Goal: Entertainment & Leisure: Consume media (video, audio)

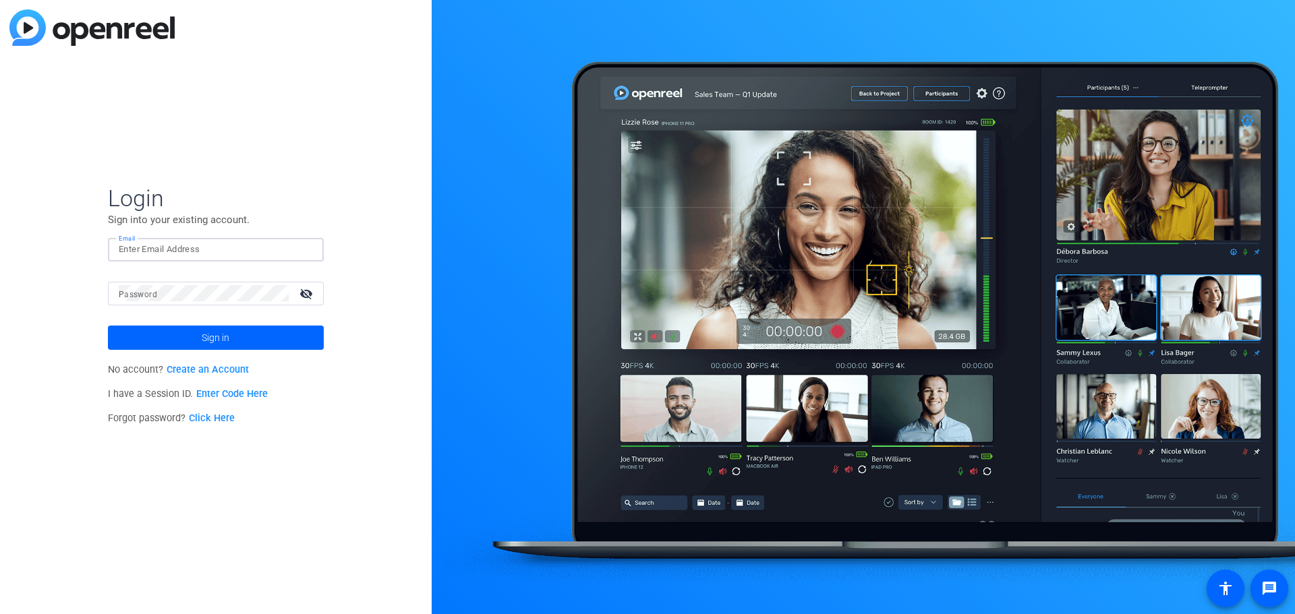
click at [201, 256] on input "Email" at bounding box center [216, 249] width 194 height 16
type input "jessicao@glcu.org"
click at [146, 293] on mat-label "Password" at bounding box center [138, 294] width 38 height 9
click at [108, 326] on button "Sign in" at bounding box center [216, 338] width 216 height 24
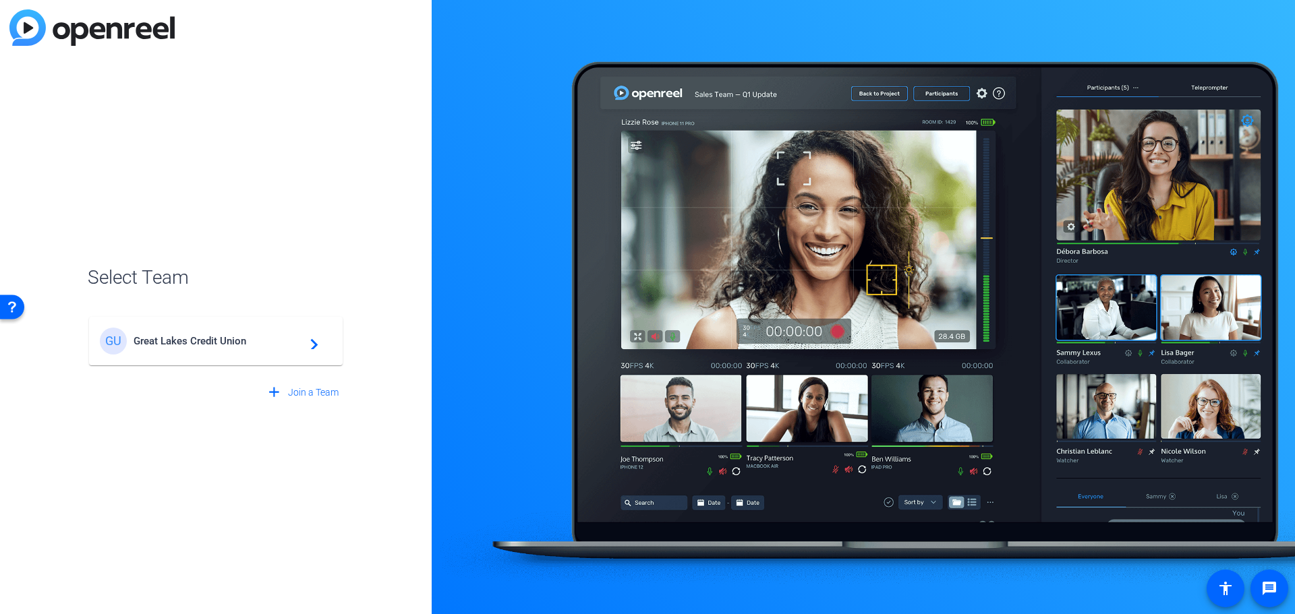
click at [160, 341] on span "Great Lakes Credit Union" at bounding box center [218, 341] width 169 height 12
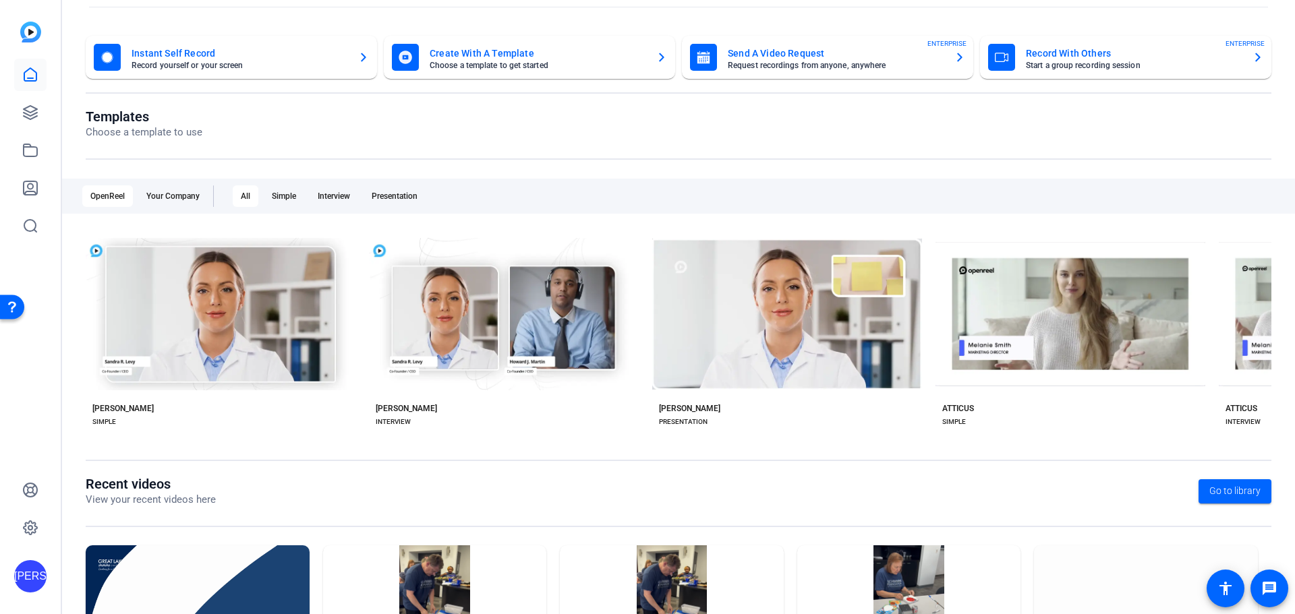
scroll to position [183, 0]
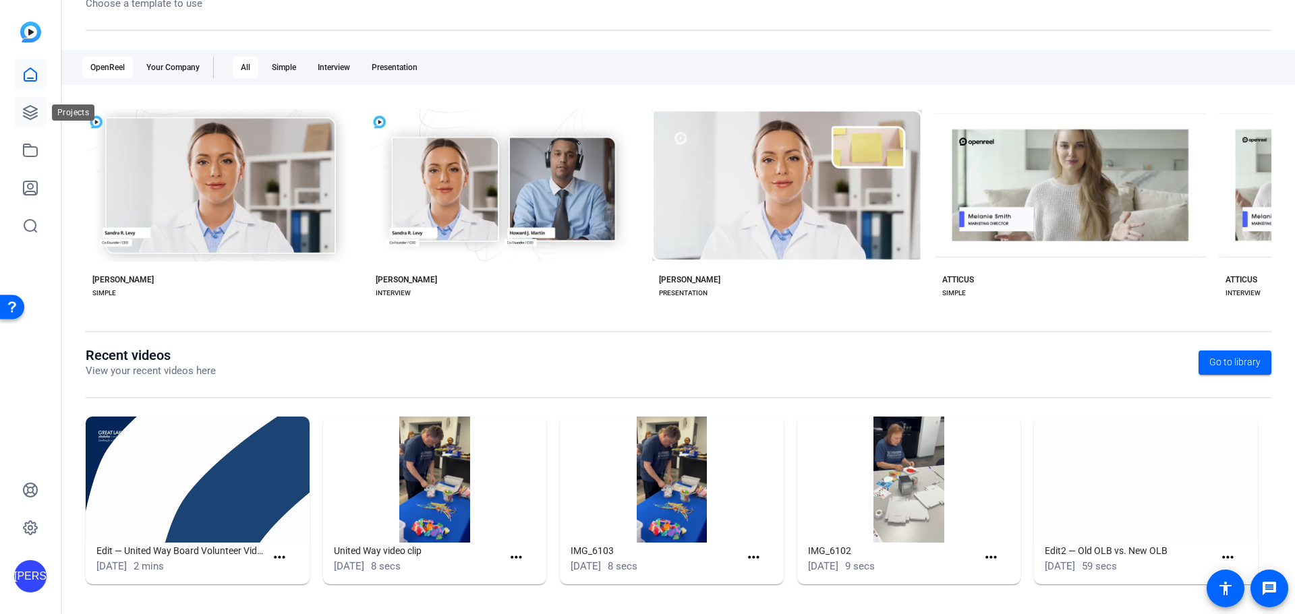
click at [35, 112] on icon at bounding box center [30, 113] width 16 height 16
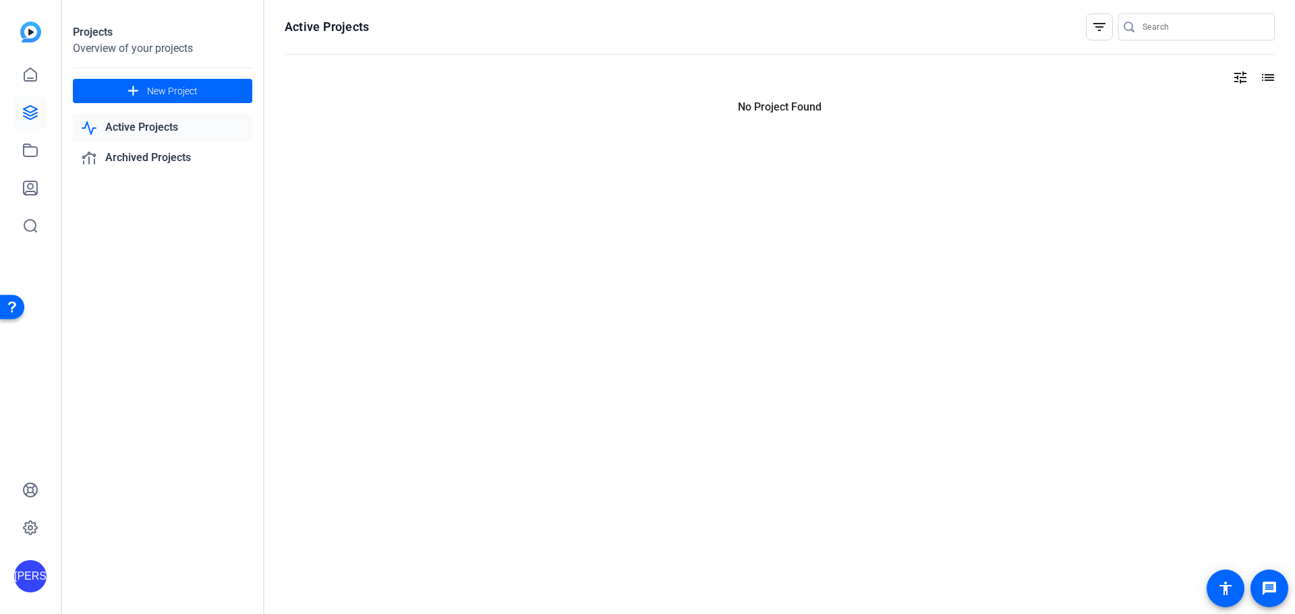
scroll to position [0, 0]
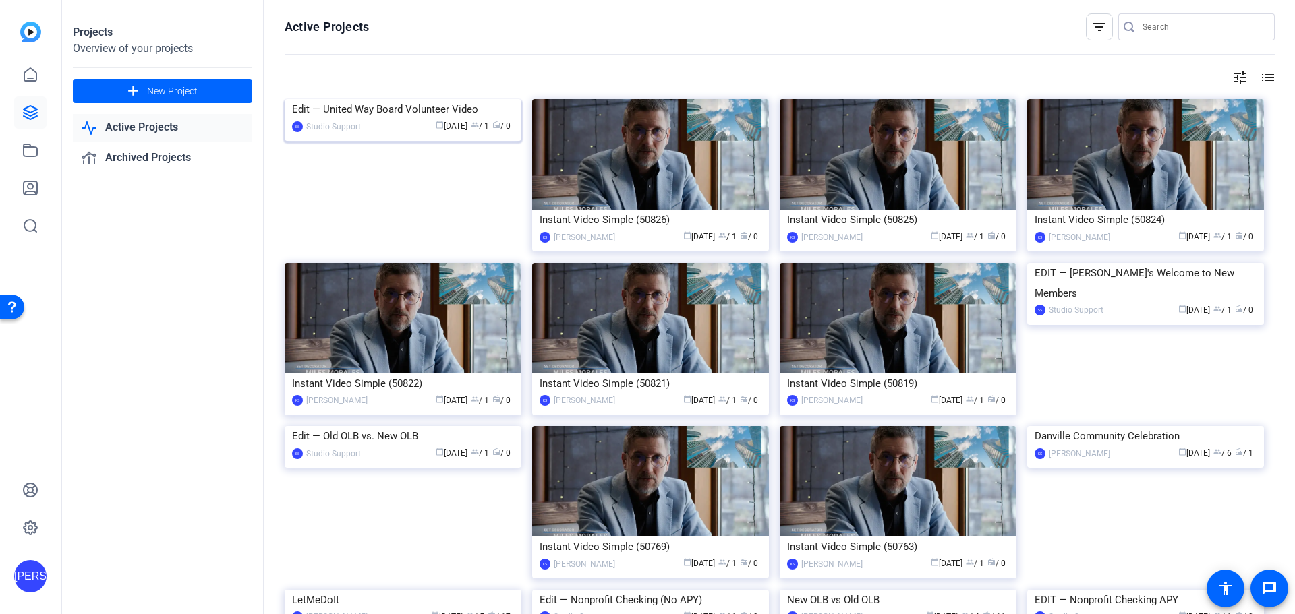
click at [330, 99] on img at bounding box center [403, 99] width 237 height 0
click at [457, 119] on div "Edit — United Way Board Volunteer Video" at bounding box center [403, 109] width 222 height 20
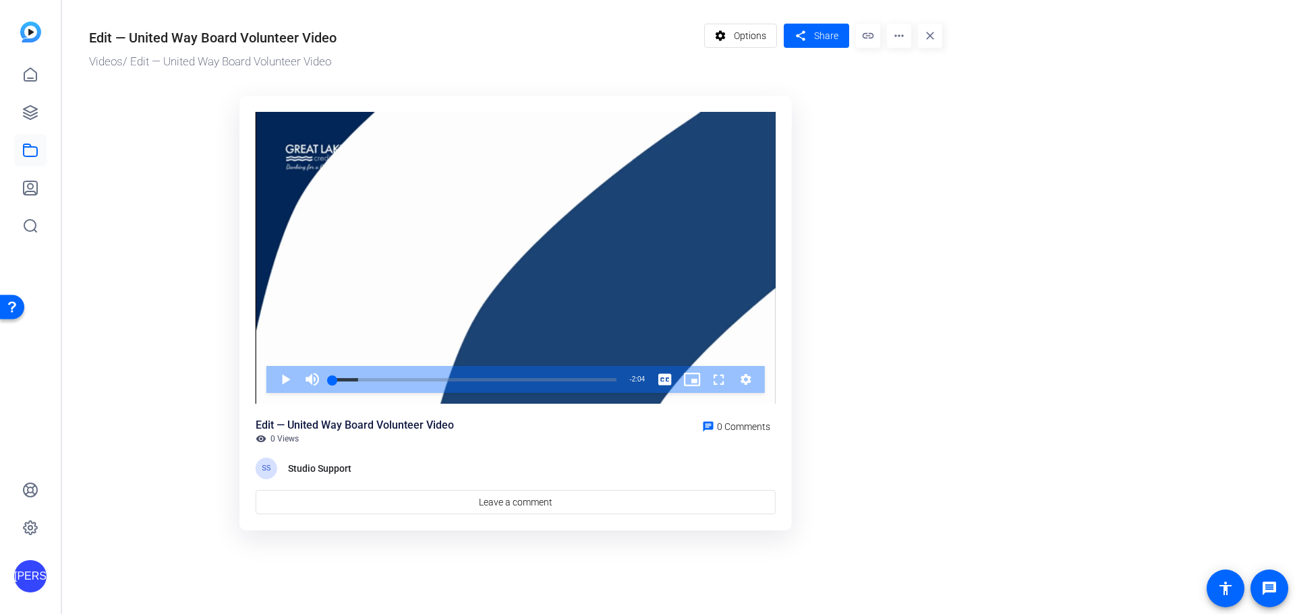
click at [105, 198] on ktd-grid "Video Player is loading. Play Video Play Mute Current Time 0:00 / Duration 2:04…" at bounding box center [515, 314] width 853 height 452
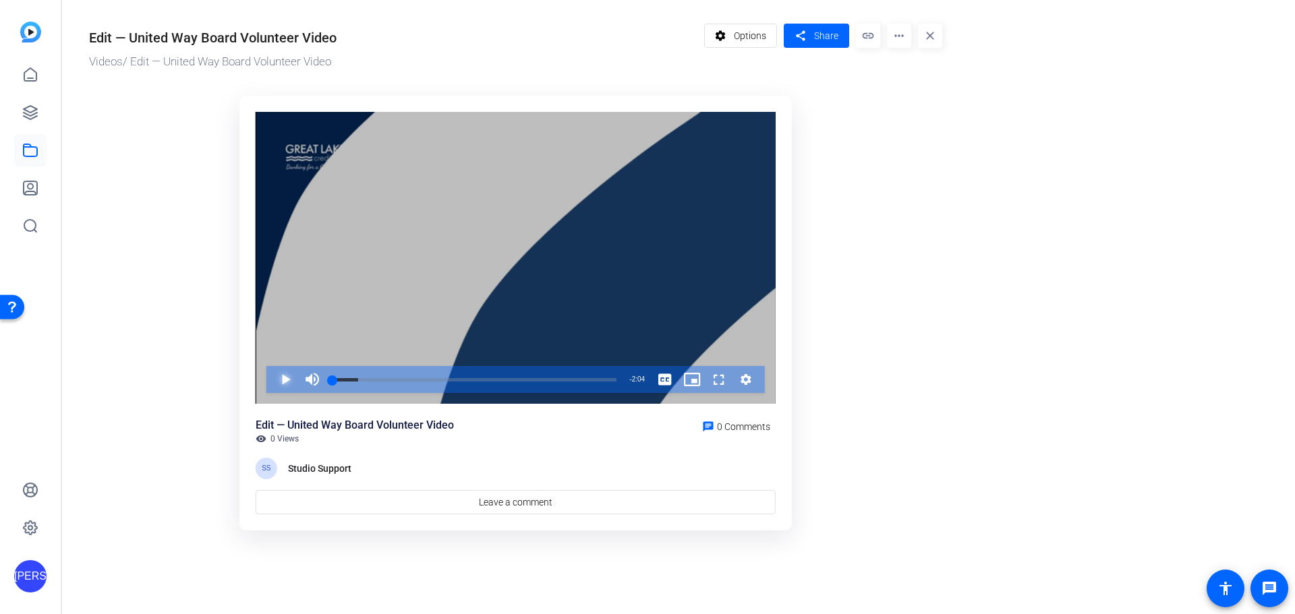
click at [272, 384] on span "Video Player" at bounding box center [272, 379] width 0 height 27
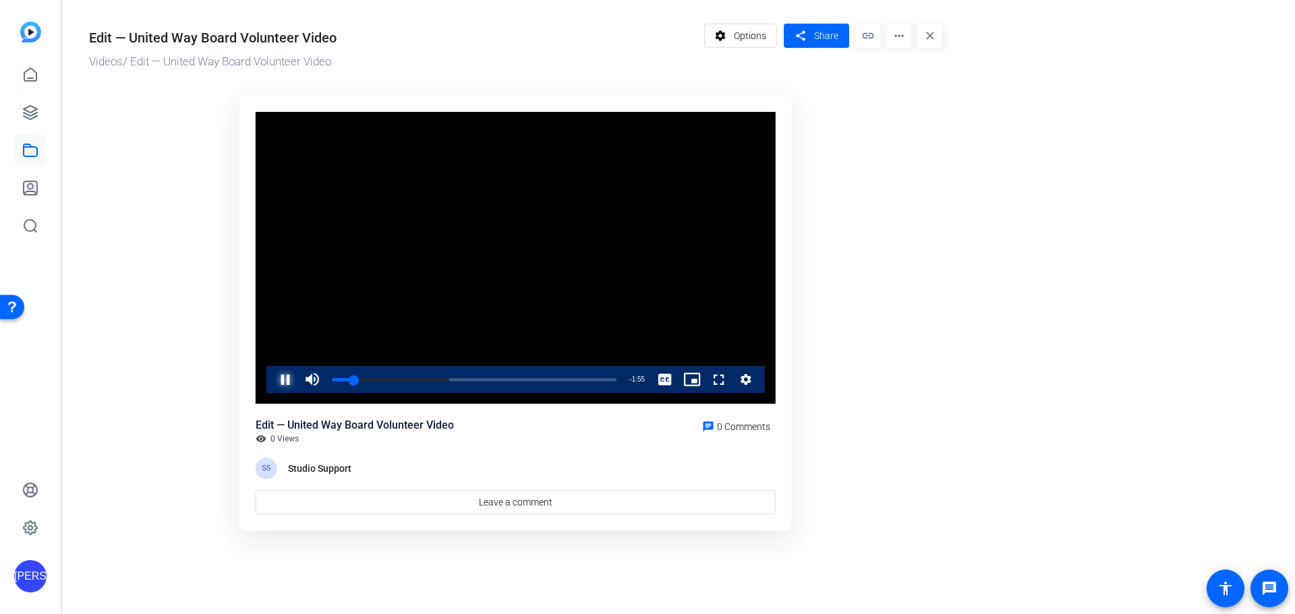
click at [272, 374] on span "Video Player" at bounding box center [272, 379] width 0 height 27
click at [272, 371] on span "Video Player" at bounding box center [272, 379] width 0 height 27
click at [272, 376] on span "Video Player" at bounding box center [272, 379] width 0 height 27
